Goal: Task Accomplishment & Management: Use online tool/utility

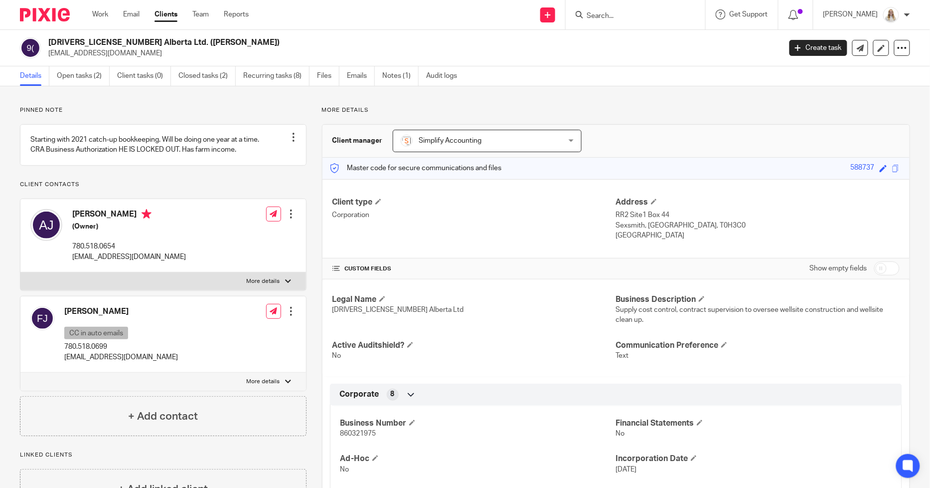
drag, startPoint x: 624, startPoint y: 21, endPoint x: 631, endPoint y: 20, distance: 7.1
click at [624, 21] on div at bounding box center [636, 14] width 140 height 29
click at [632, 19] on input "Search" at bounding box center [631, 16] width 90 height 9
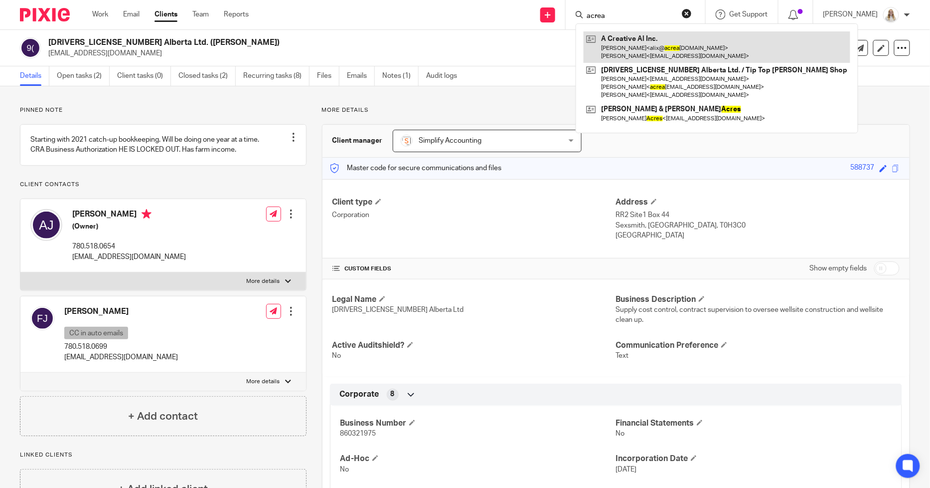
type input "acrea"
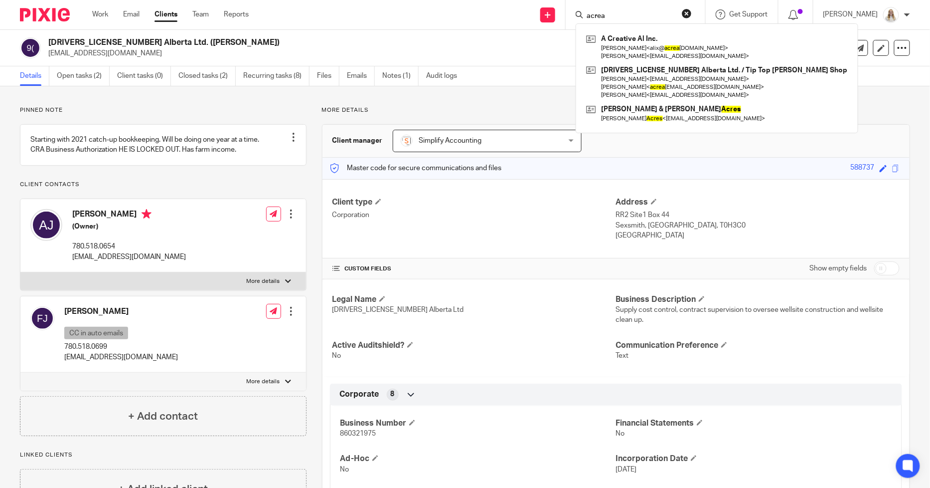
click at [519, 48] on p "[EMAIL_ADDRESS][DOMAIN_NAME]" at bounding box center [411, 53] width 726 height 10
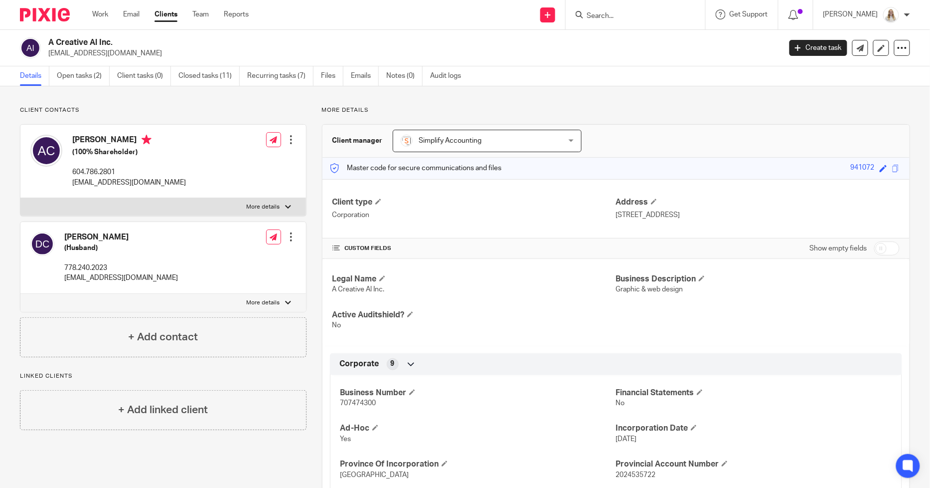
click at [316, 45] on h2 "A Creative Al Inc." at bounding box center [338, 42] width 581 height 10
click at [84, 78] on link "Open tasks (2)" at bounding box center [83, 75] width 53 height 19
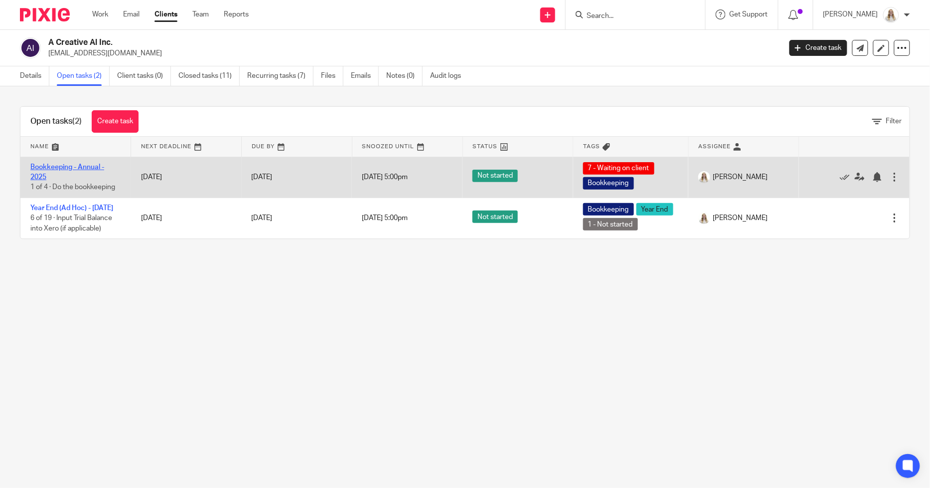
click at [52, 166] on link "Bookkeeping - Annual - 2025" at bounding box center [67, 172] width 74 height 17
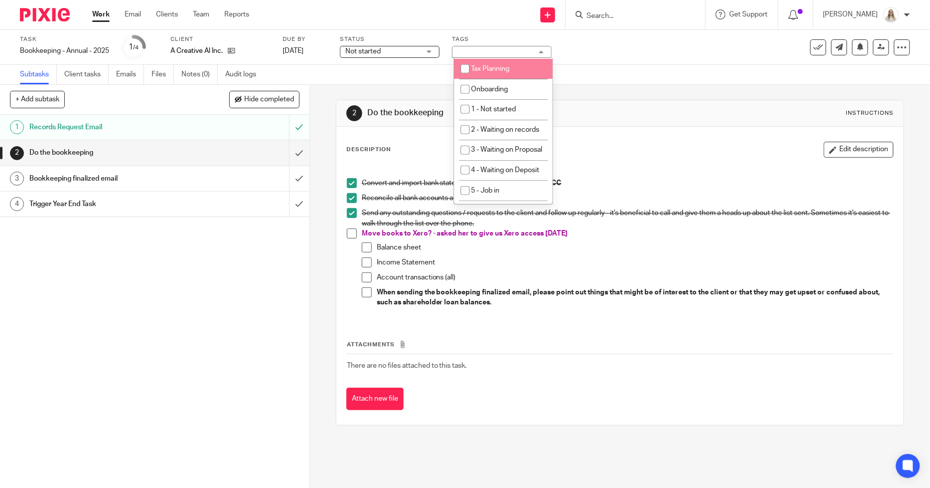
scroll to position [387, 0]
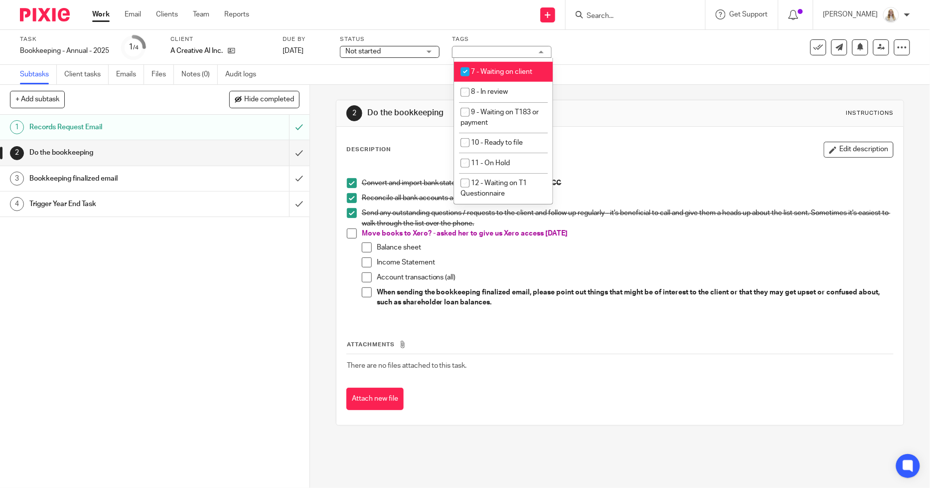
click at [517, 75] on span "7 - Waiting on client" at bounding box center [501, 71] width 61 height 7
checkbox input "false"
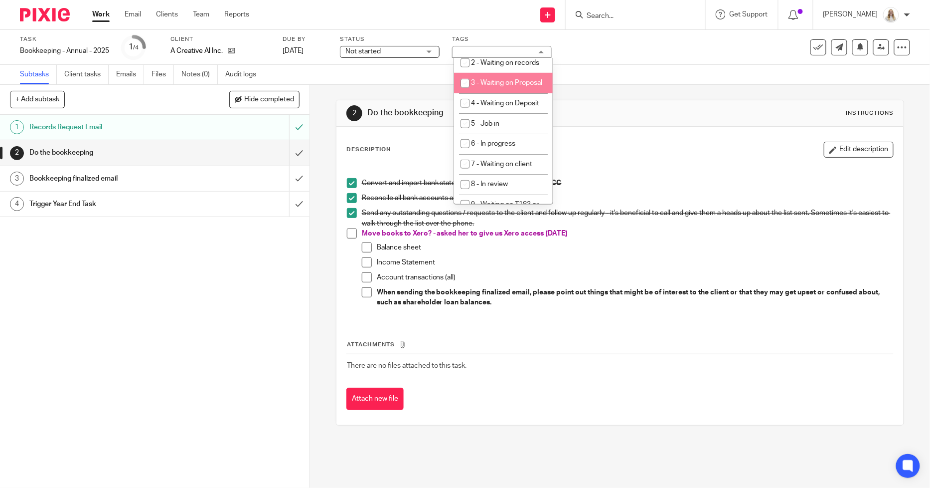
scroll to position [307, 0]
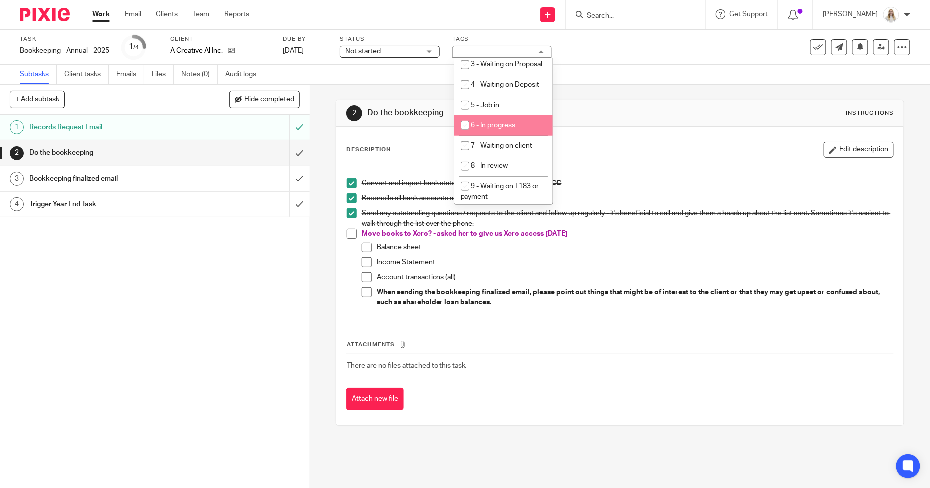
click at [509, 129] on span "6 - In progress" at bounding box center [493, 125] width 44 height 7
checkbox input "true"
click at [664, 62] on div "Task Bookkeeping - Annual - 2025 Save Bookkeeping - Annual - 2025 1 /4 Client A…" at bounding box center [465, 47] width 930 height 35
